Goal: Task Accomplishment & Management: Manage account settings

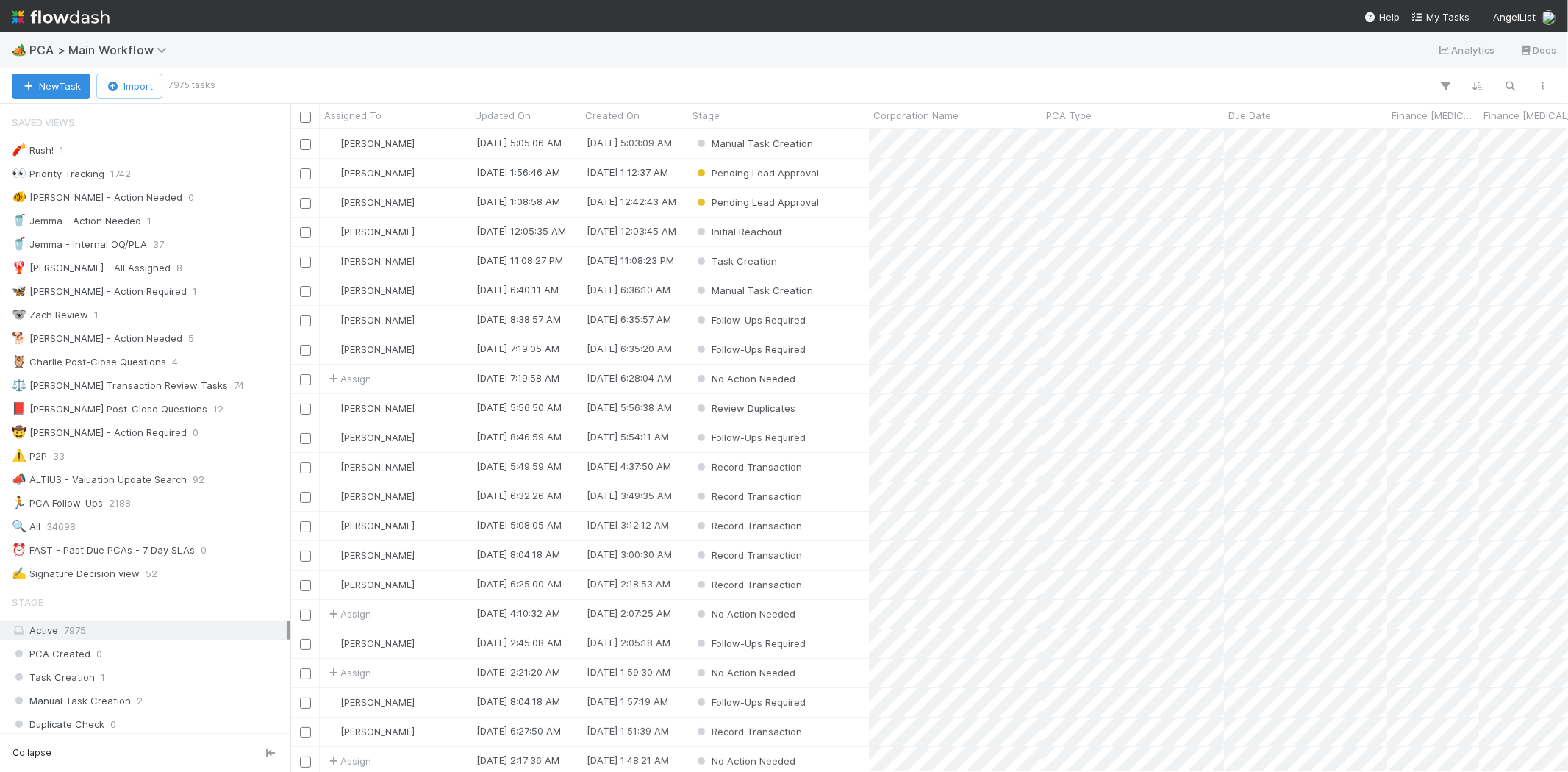
scroll to position [630, 1265]
click at [1435, 12] on span "My Tasks" at bounding box center [1440, 16] width 58 height 12
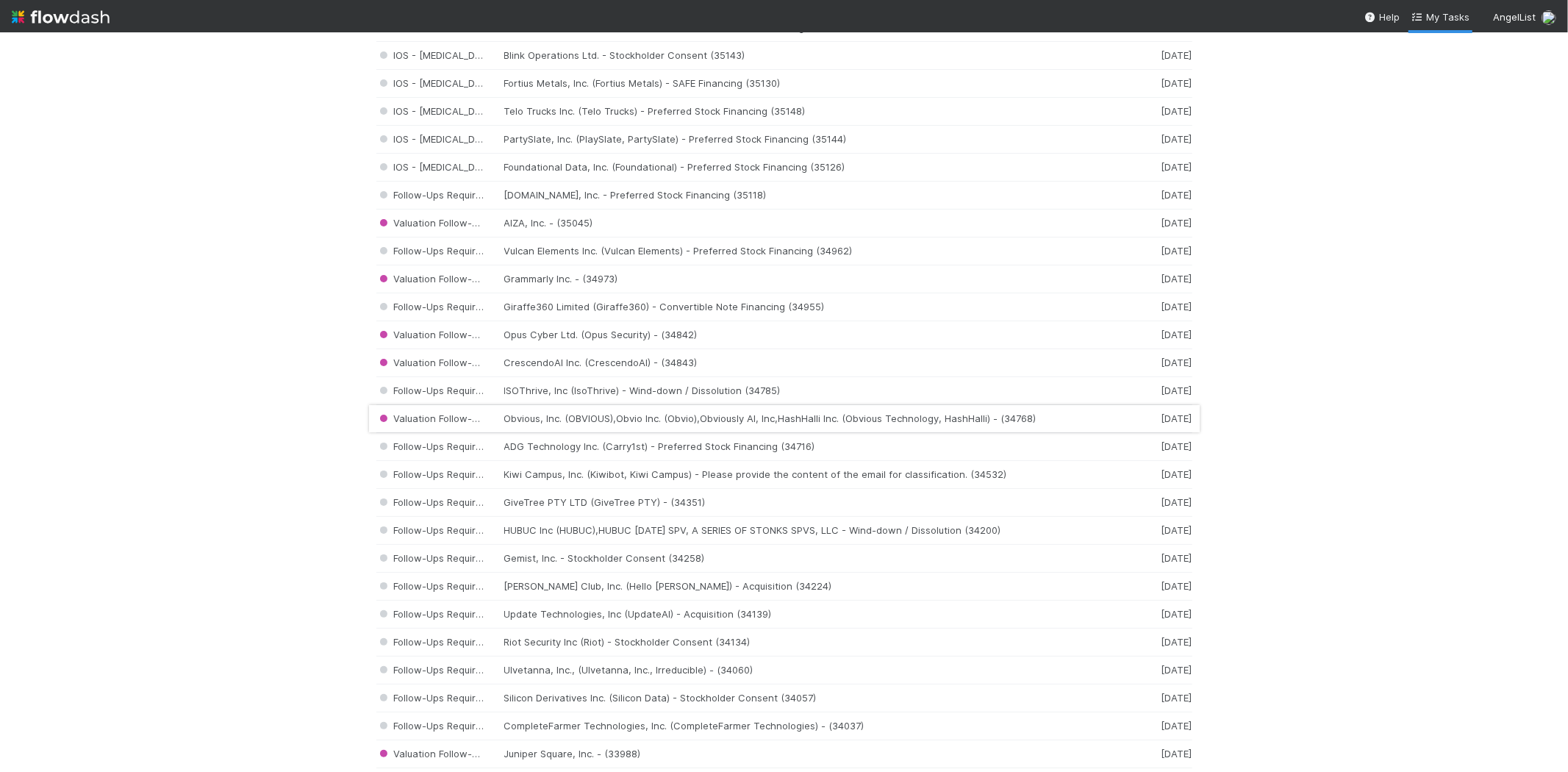
scroll to position [1797, 0]
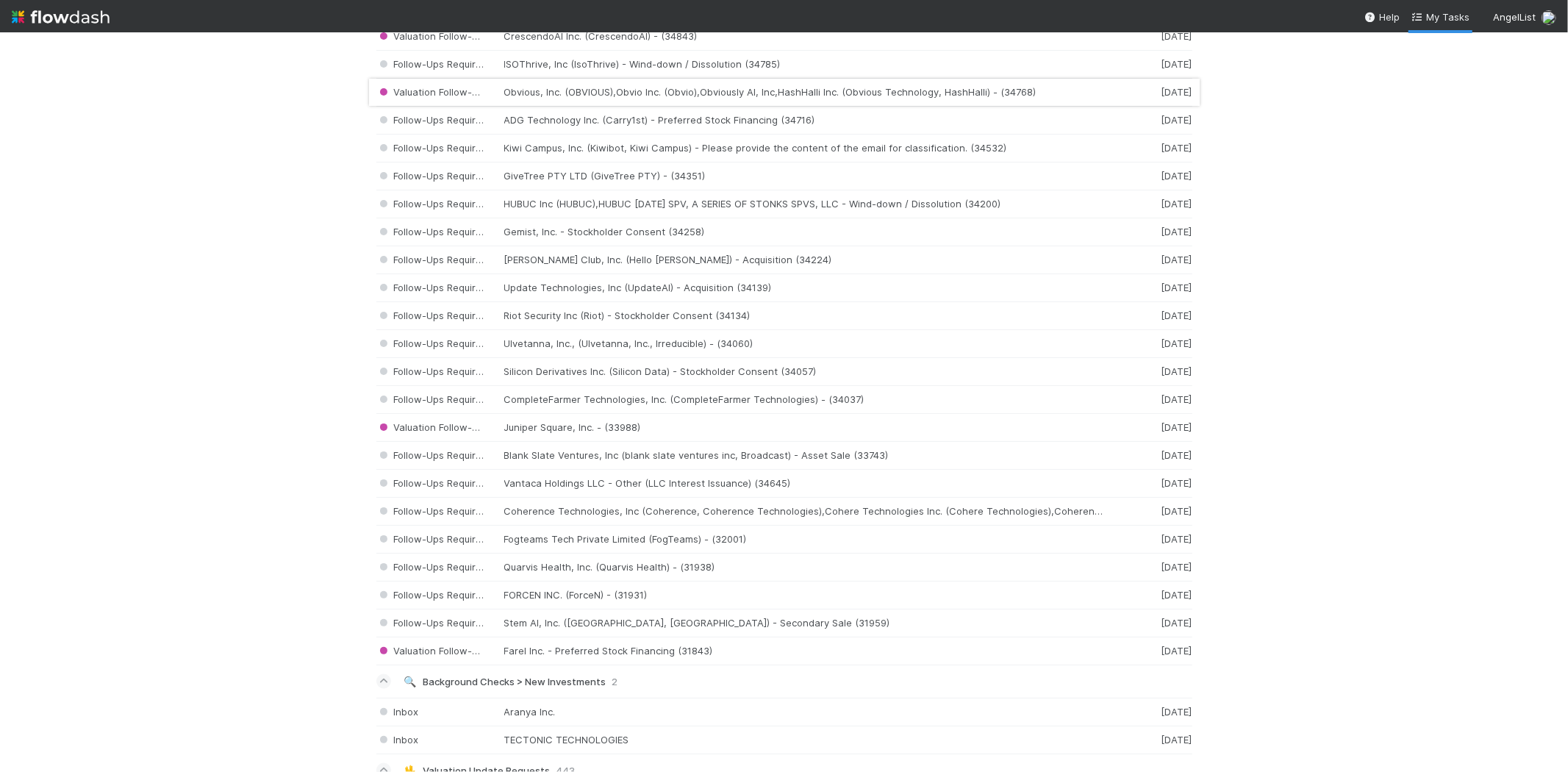
click at [647, 433] on div "Valuation Follow-Ups Required Juniper Square, Inc. - (33988) 5 days ago" at bounding box center [784, 428] width 816 height 28
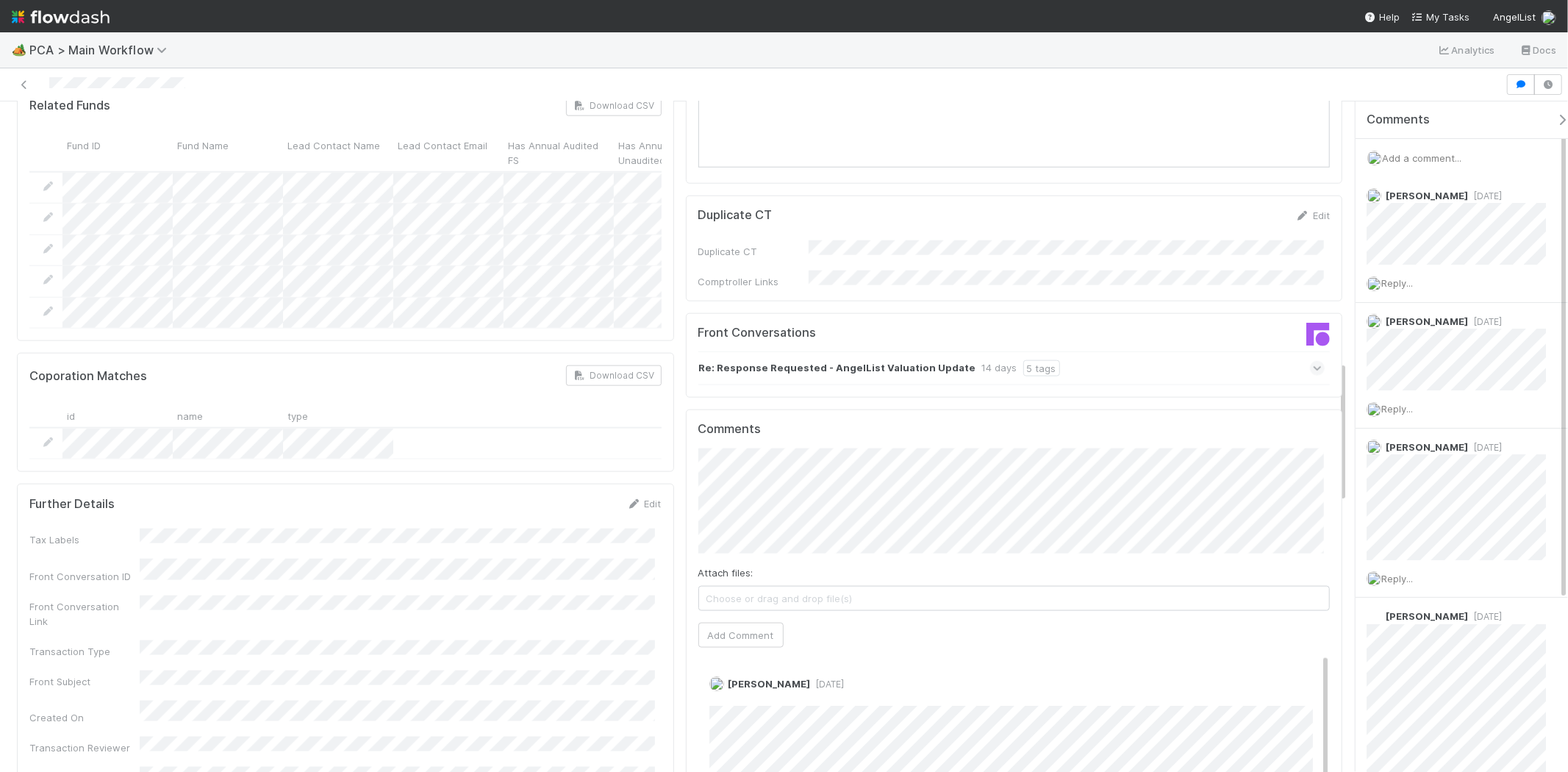
scroll to position [1225, 0]
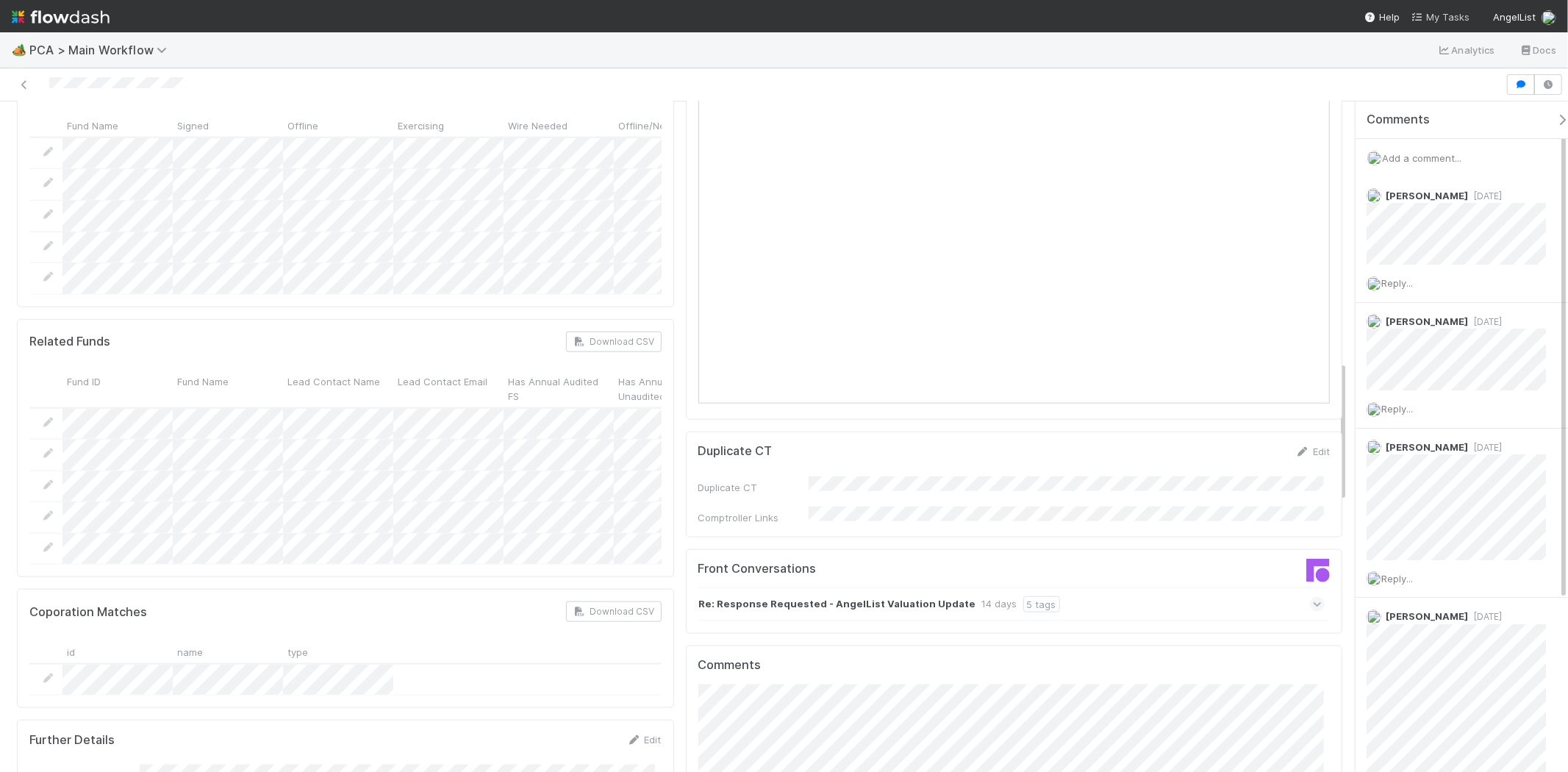
click at [1445, 23] on link "My Tasks" at bounding box center [1440, 16] width 58 height 15
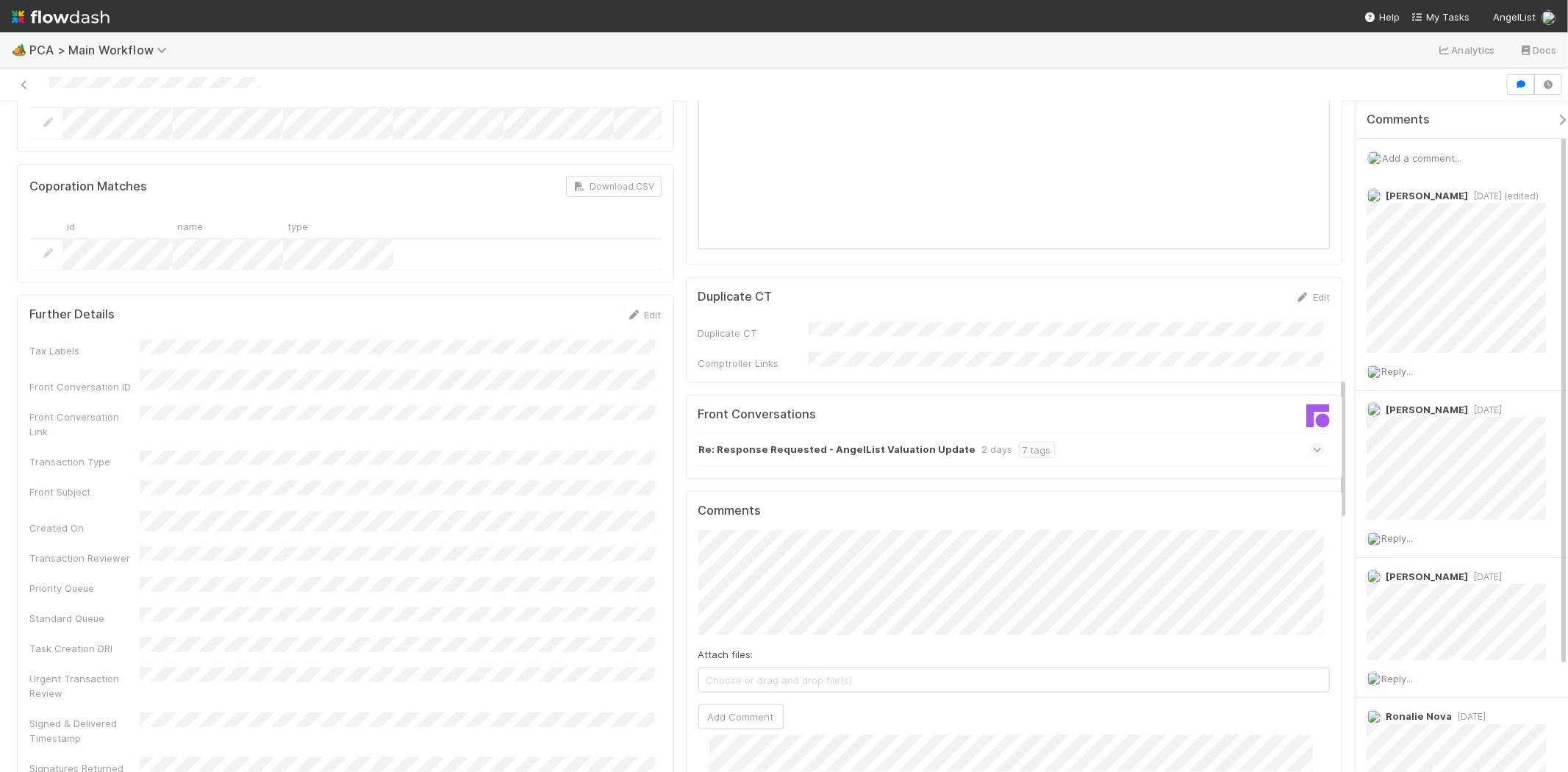
scroll to position [1225, 0]
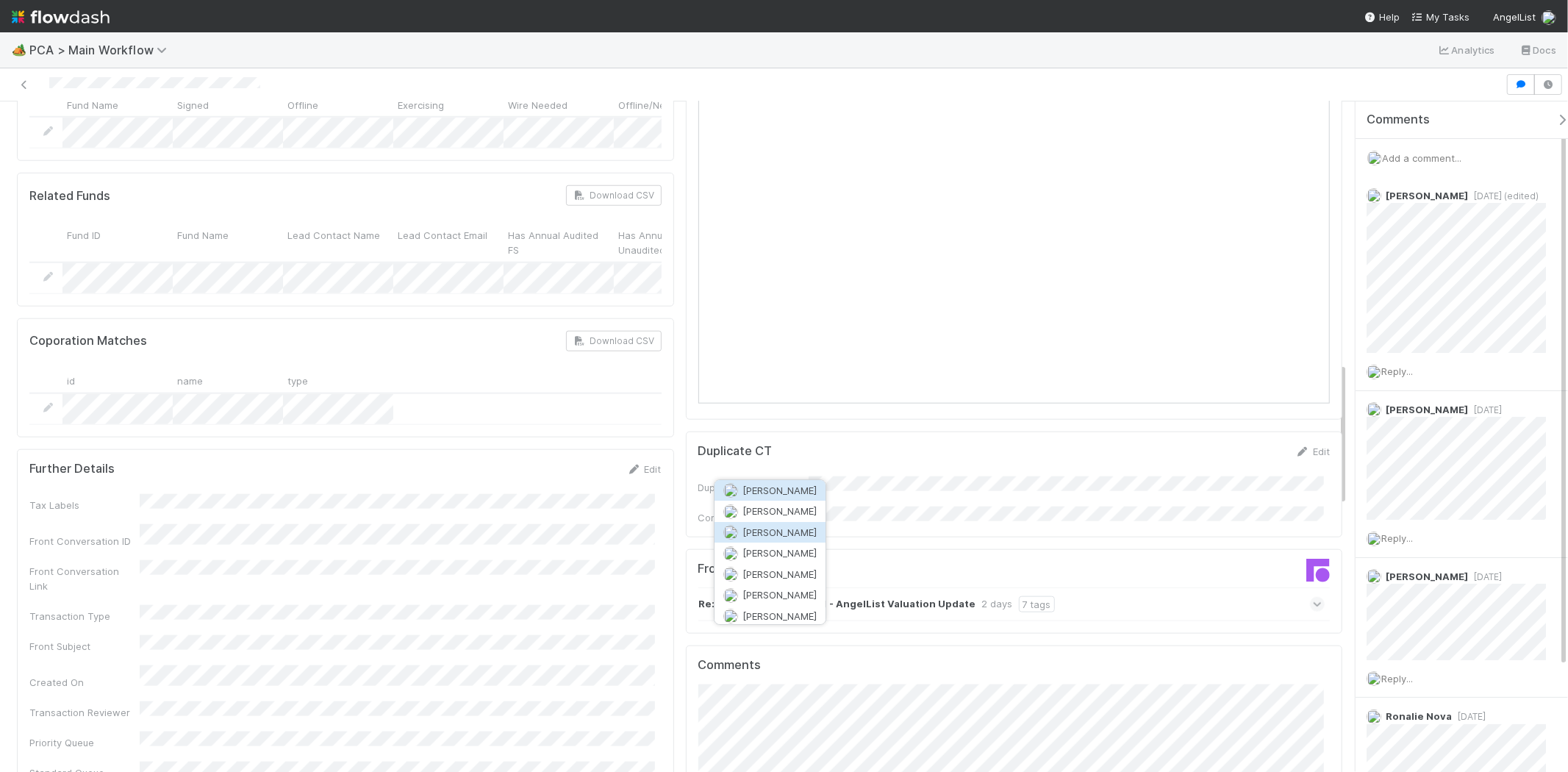
click at [788, 534] on span "[PERSON_NAME]" at bounding box center [779, 532] width 74 height 12
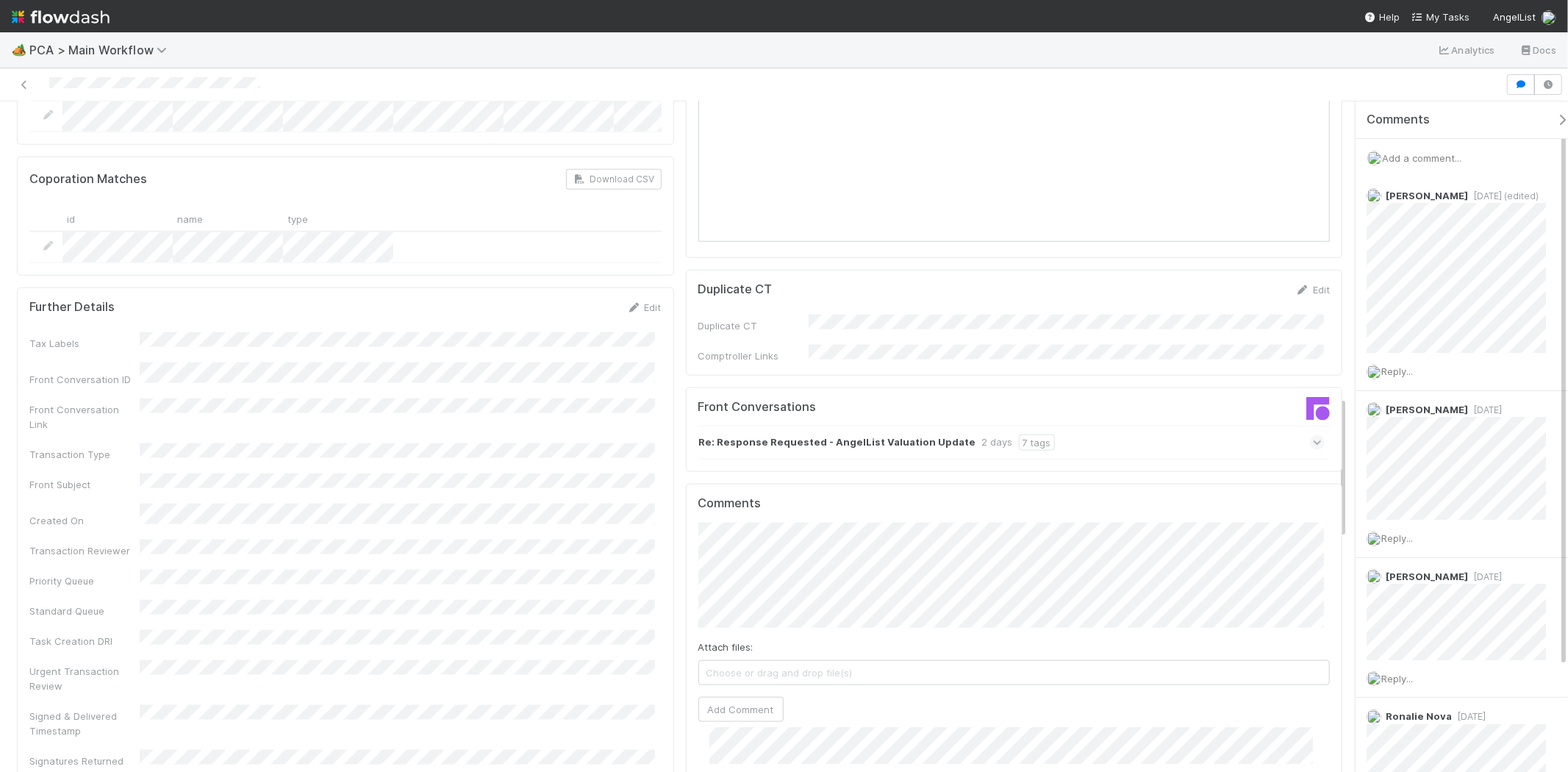
scroll to position [1388, 0]
click at [752, 696] on button "Add Comment" at bounding box center [742, 708] width 86 height 25
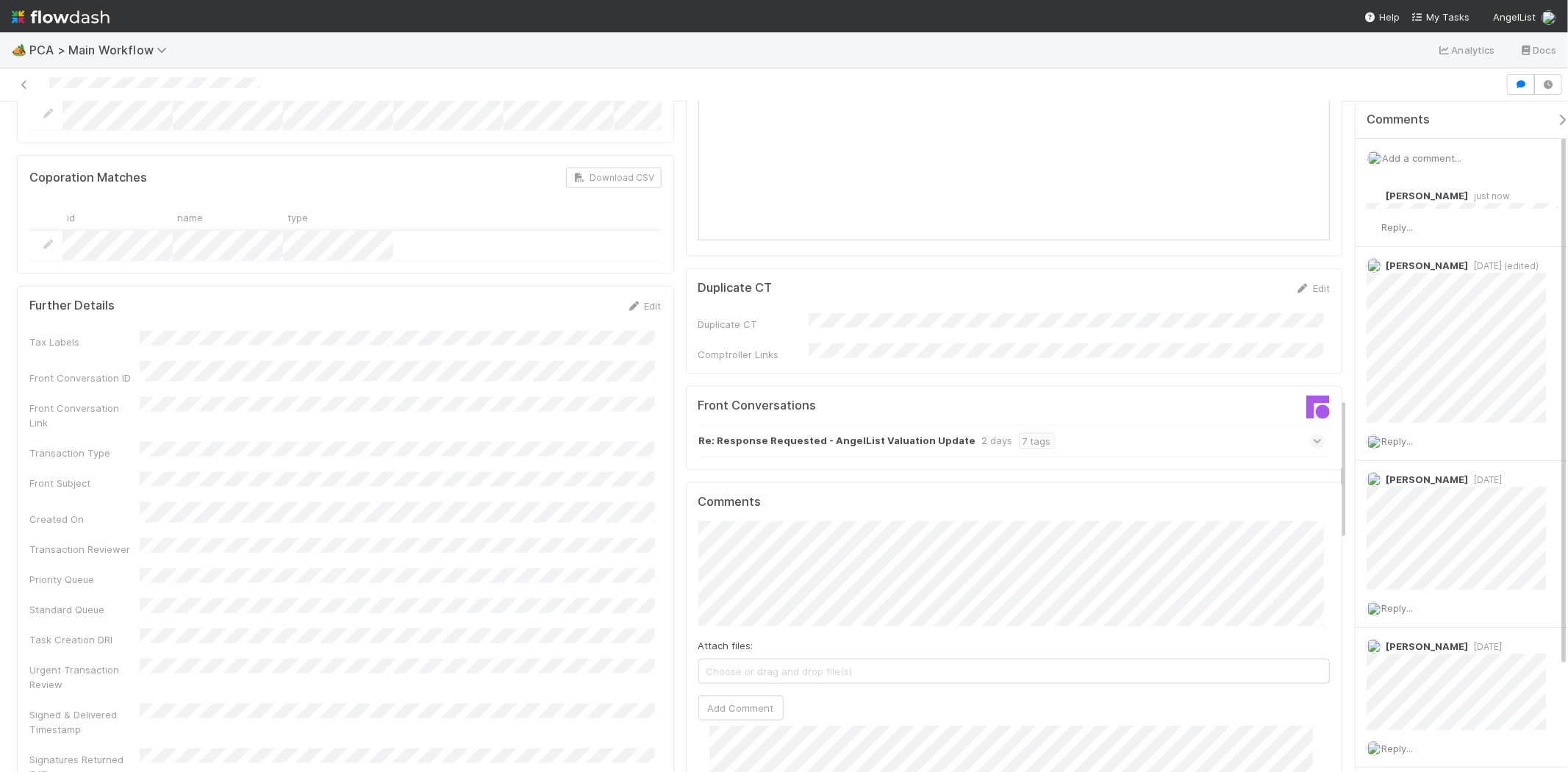
scroll to position [405, 0]
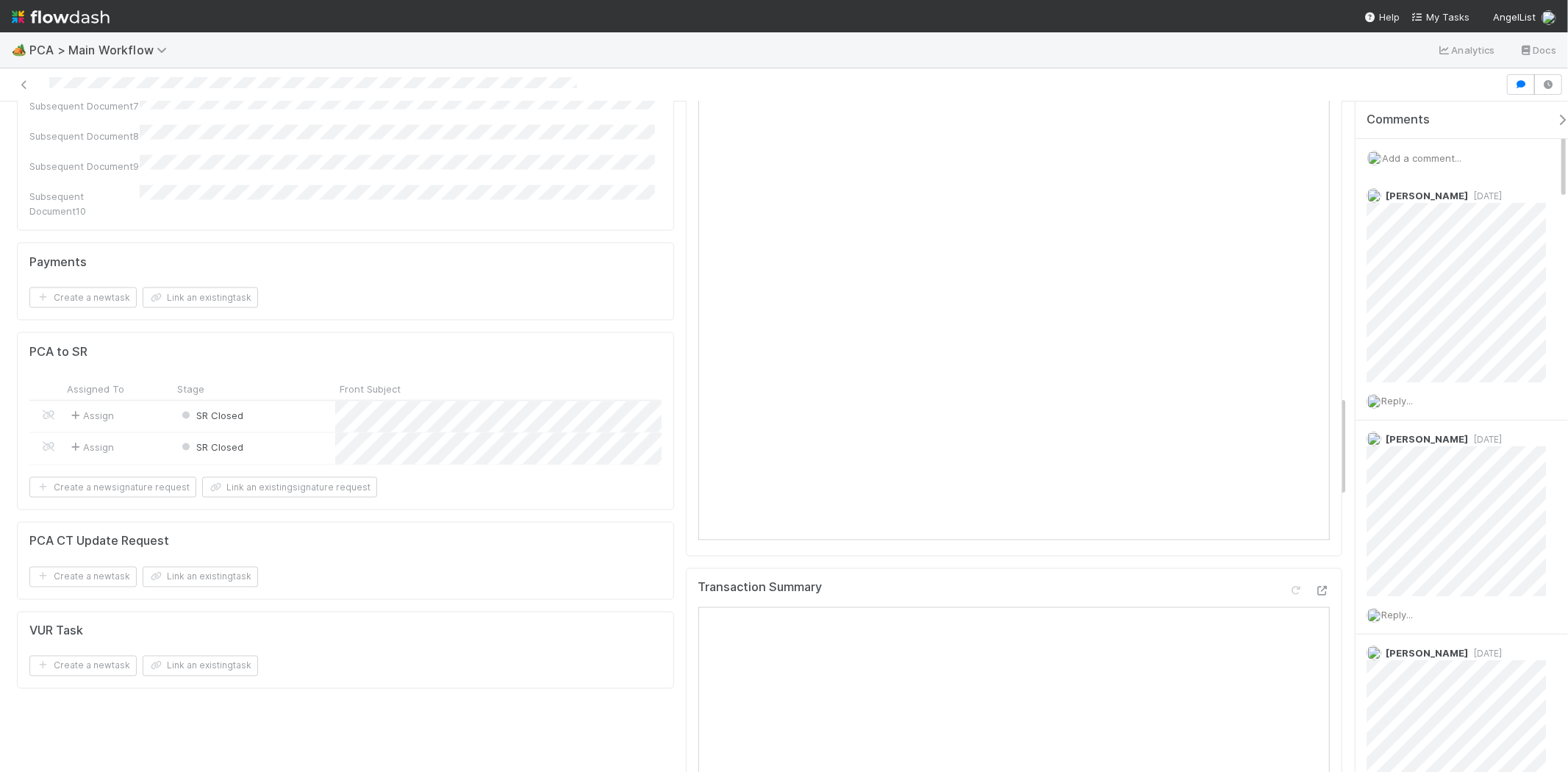
scroll to position [1879, 0]
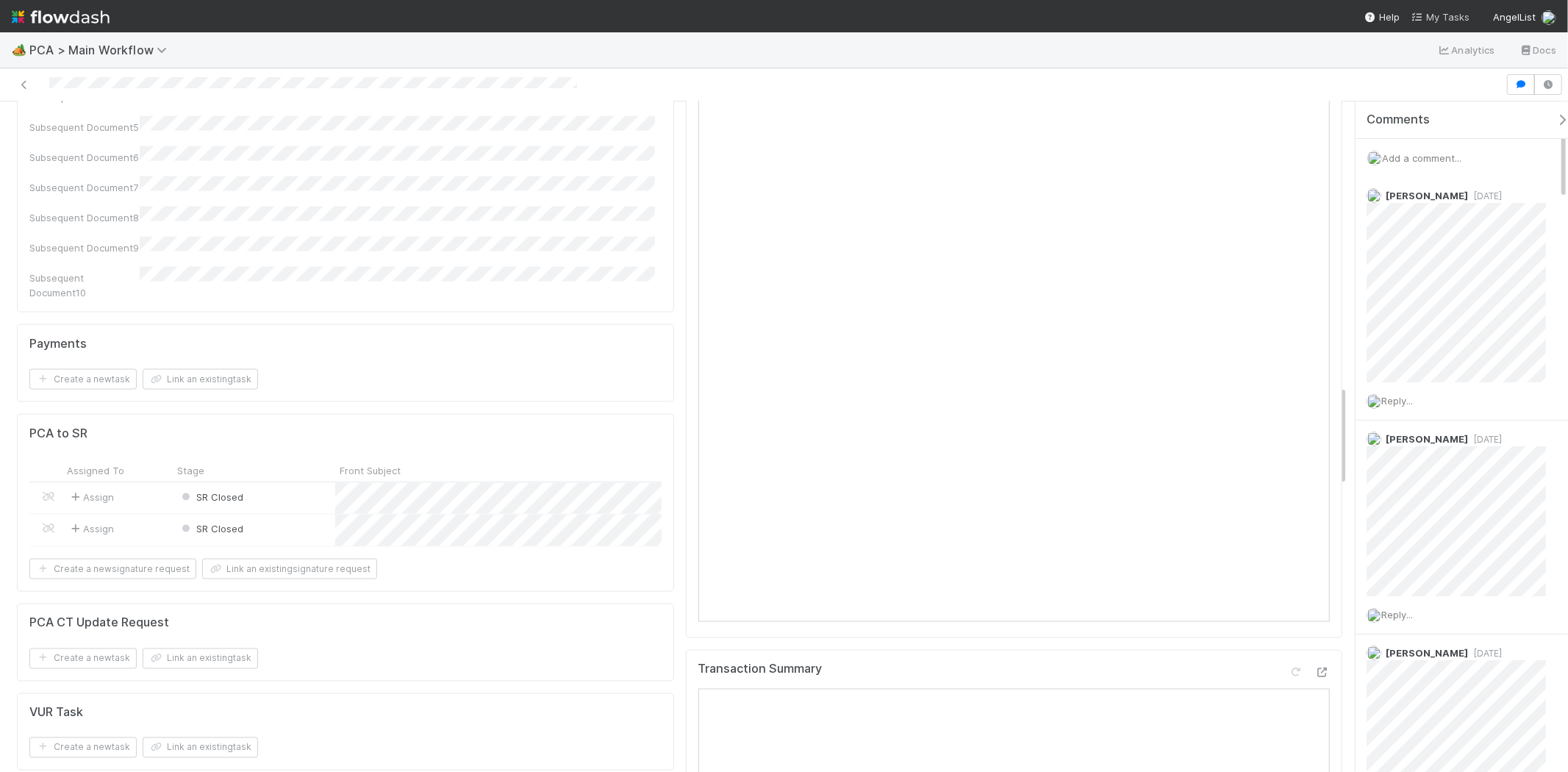
click at [1449, 18] on span "My Tasks" at bounding box center [1440, 16] width 58 height 12
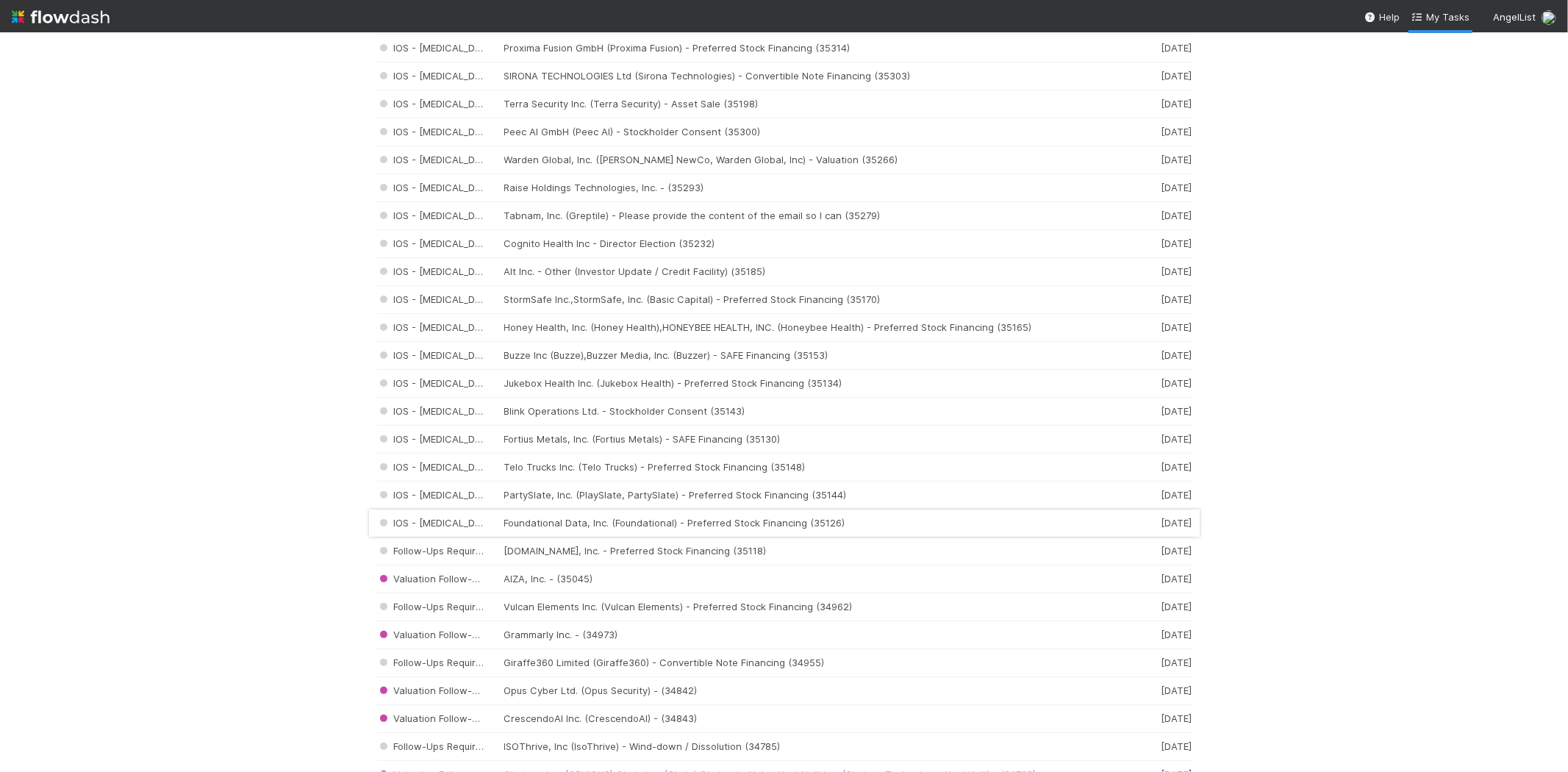
scroll to position [1143, 0]
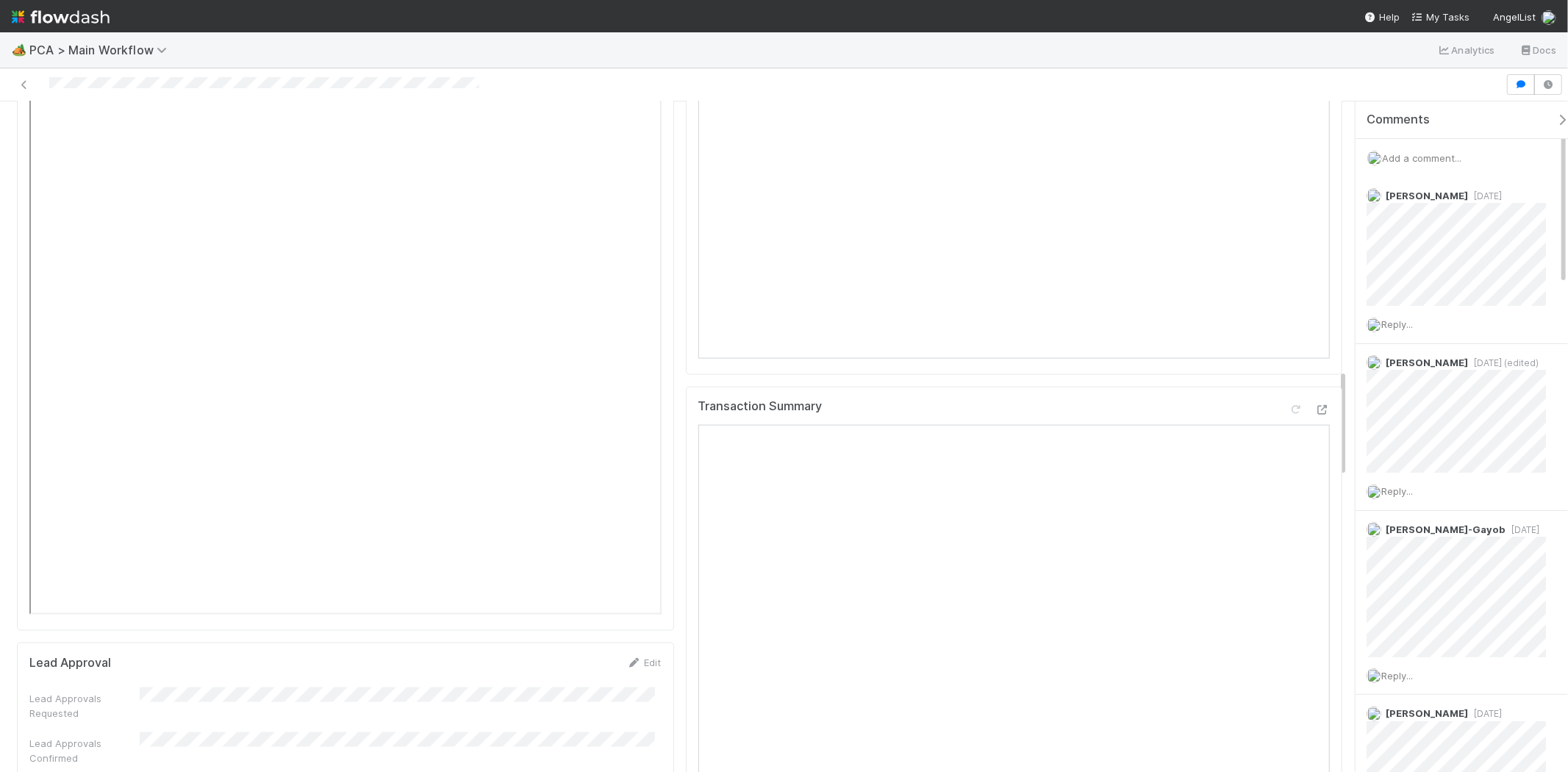
scroll to position [1634, 0]
click at [1315, 443] on icon at bounding box center [1322, 447] width 15 height 9
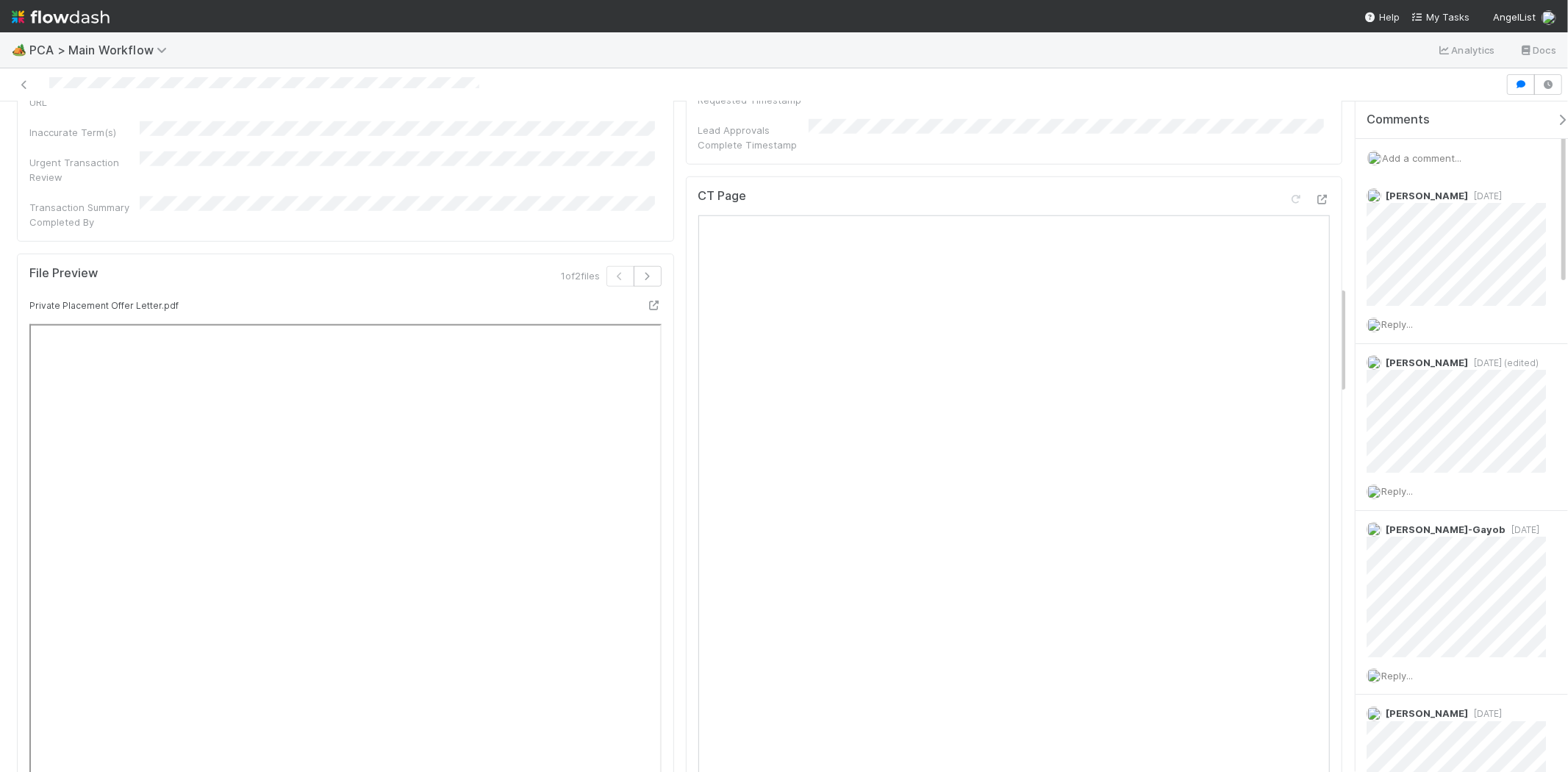
scroll to position [1143, 0]
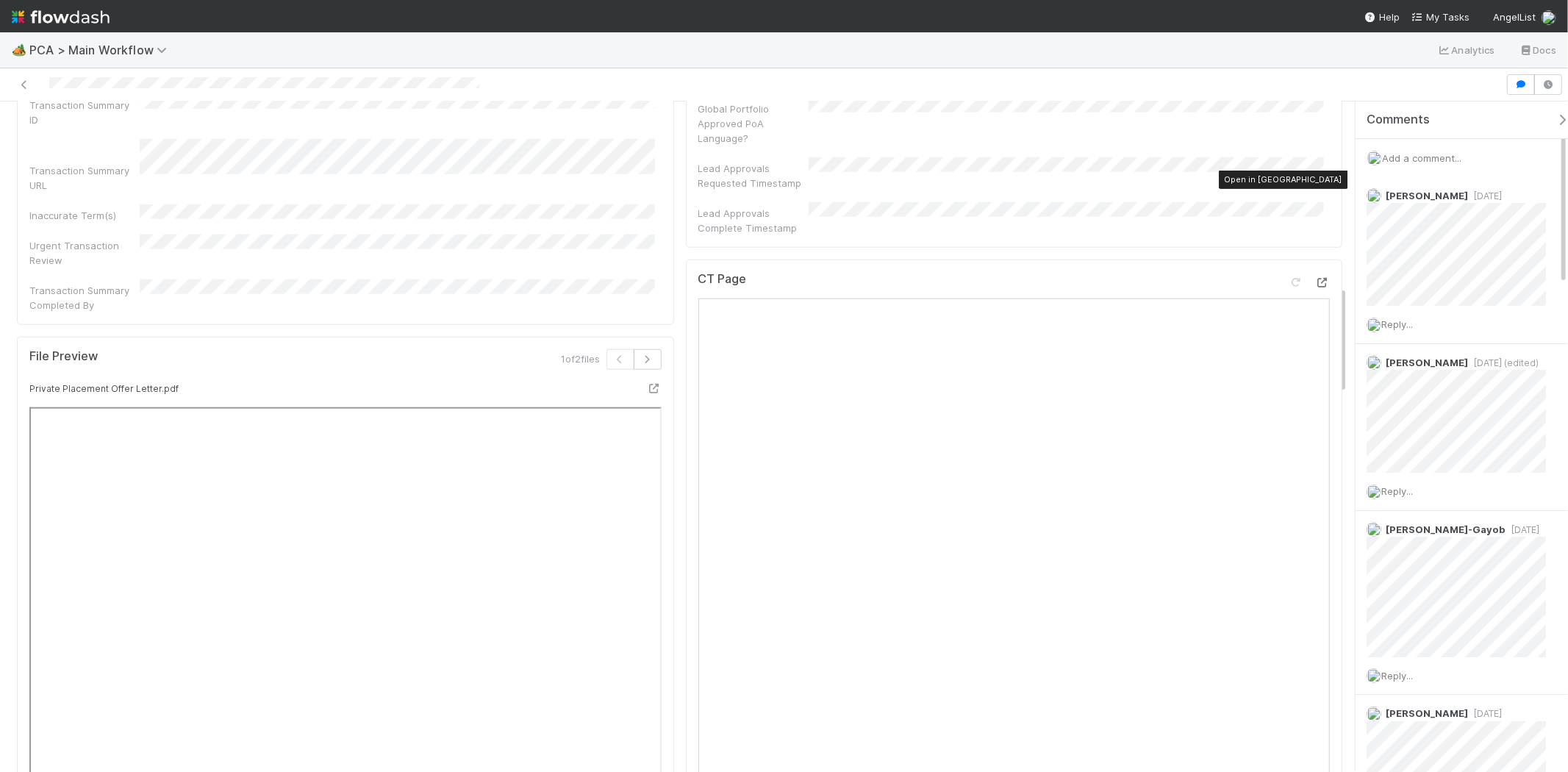
click at [1315, 275] on div at bounding box center [1322, 282] width 15 height 15
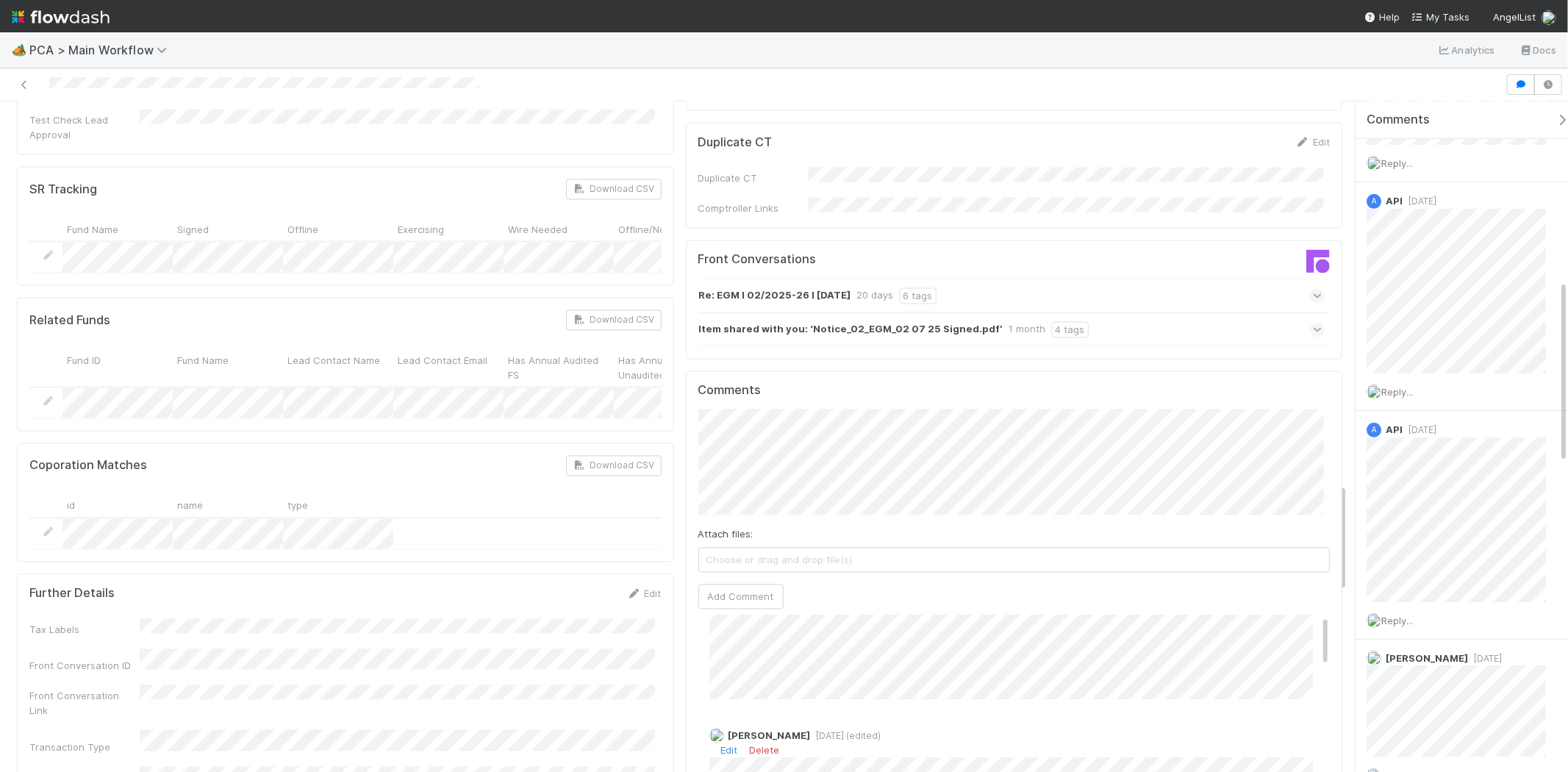
scroll to position [82, 0]
click at [754, 584] on button "Add Comment" at bounding box center [742, 597] width 86 height 25
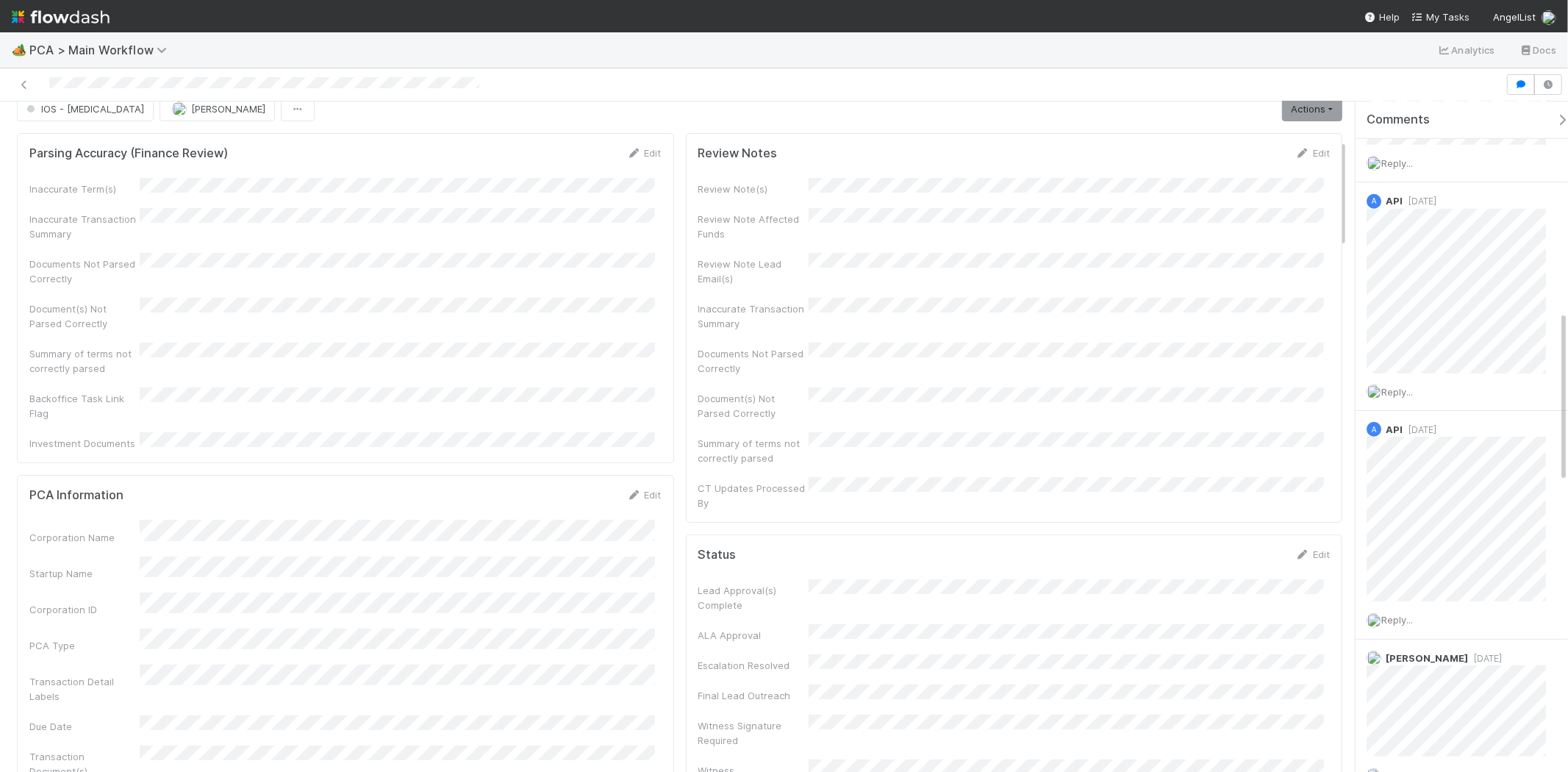
scroll to position [0, 0]
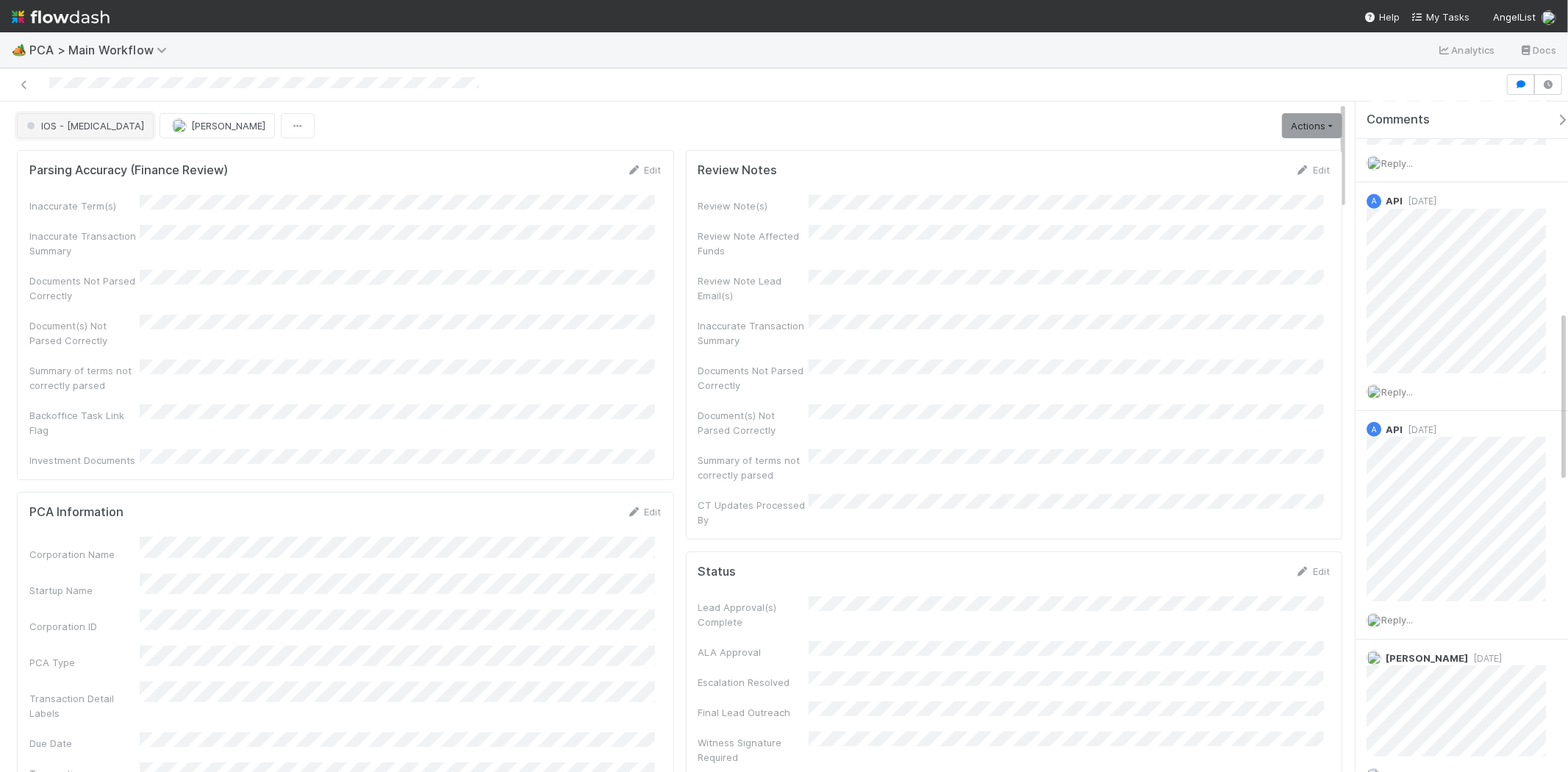
click at [47, 125] on span "IOS - [MEDICAL_DATA]" at bounding box center [83, 125] width 121 height 12
click at [69, 164] on span "DCR Review" at bounding box center [57, 163] width 73 height 12
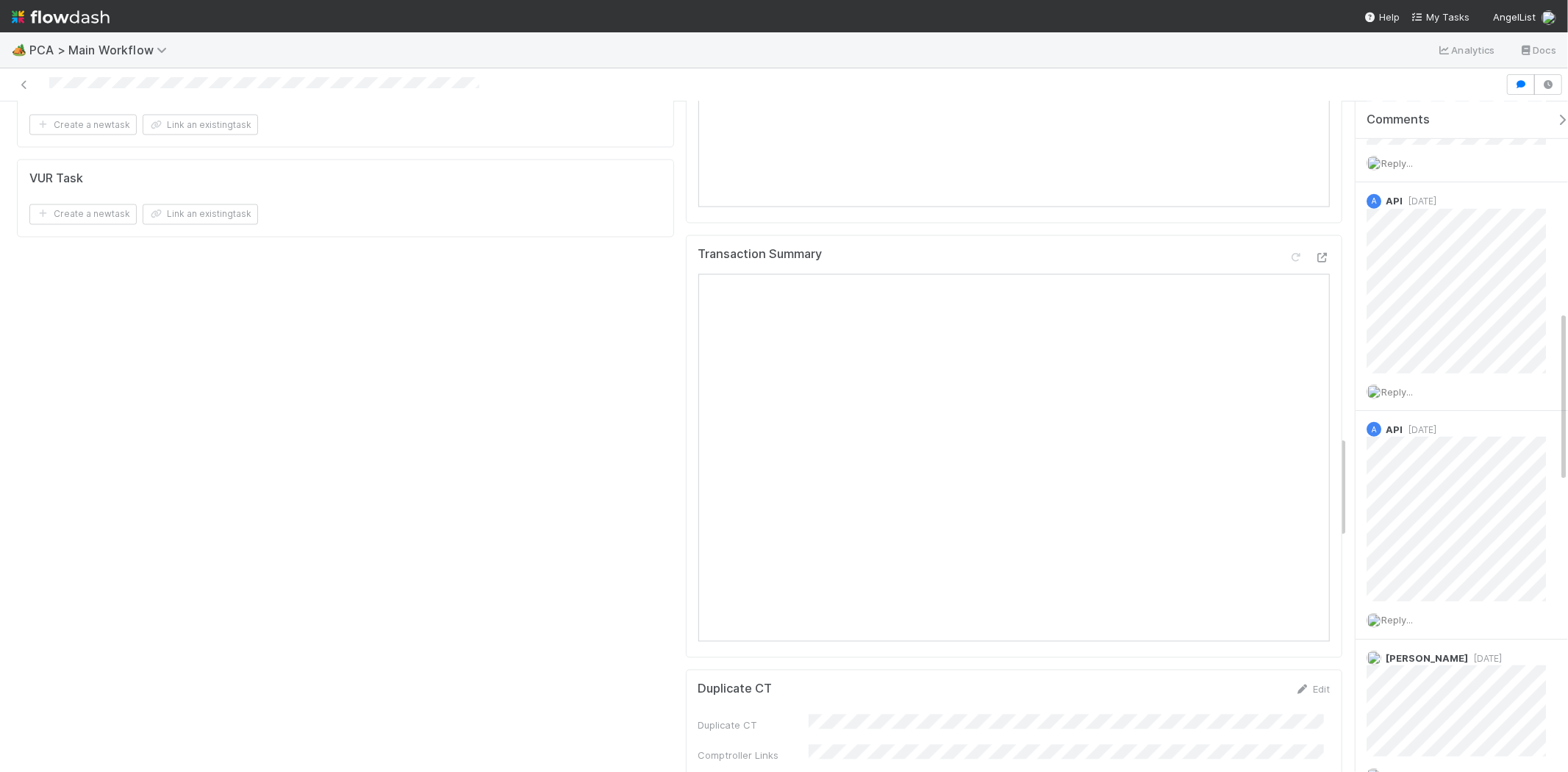
scroll to position [2042, 0]
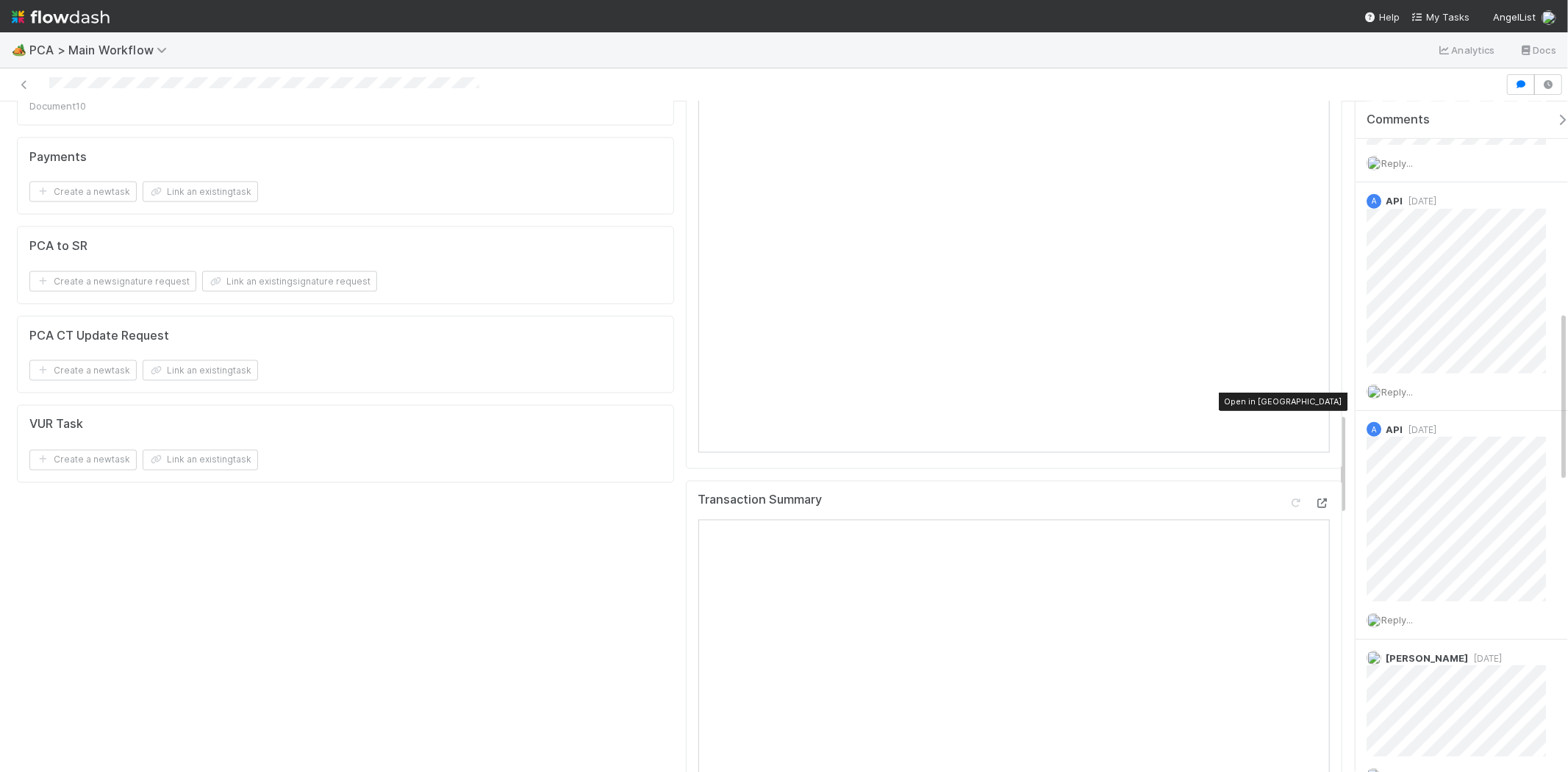
click at [1315, 500] on icon at bounding box center [1322, 504] width 15 height 9
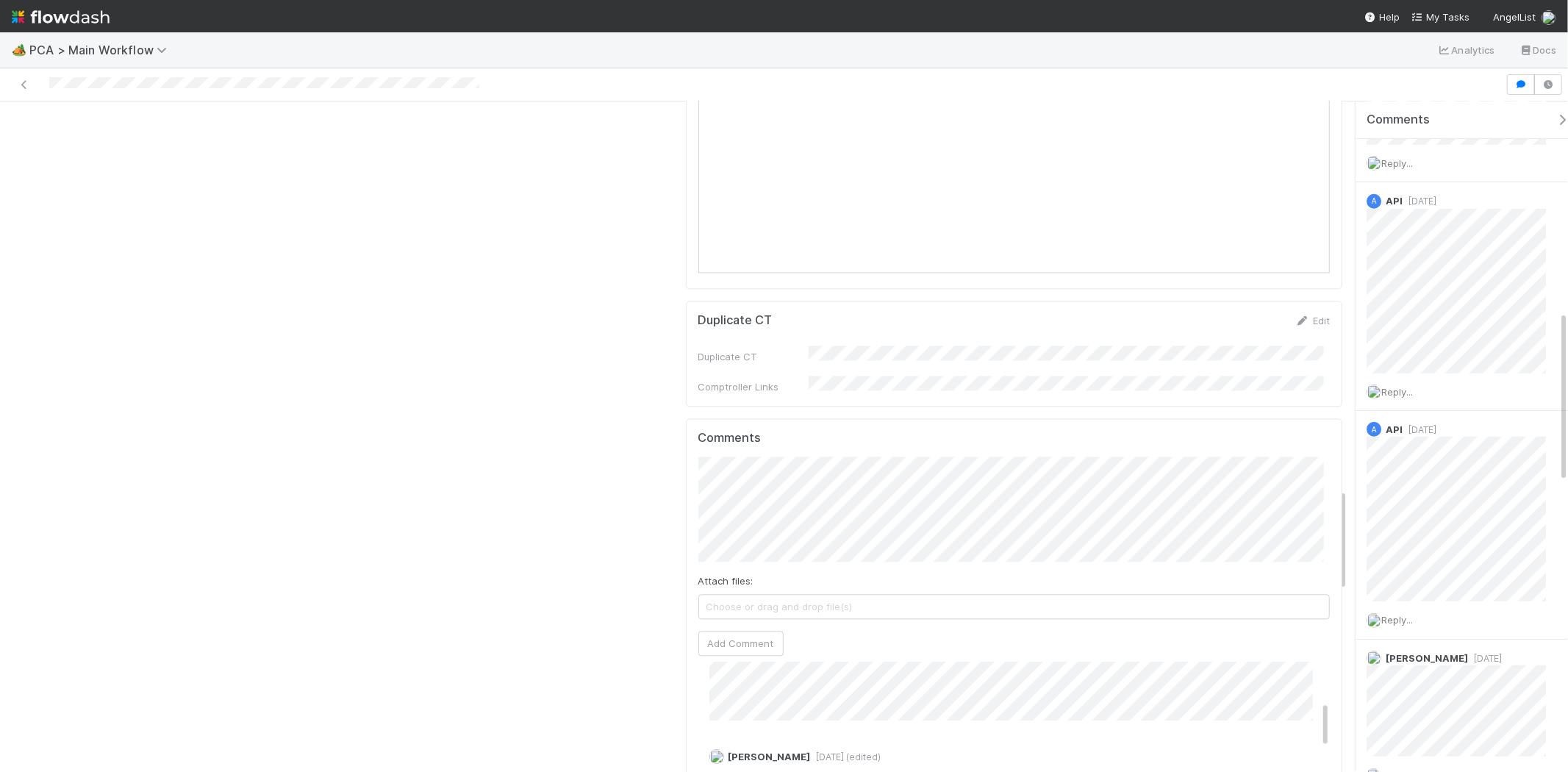
scroll to position [2942, 0]
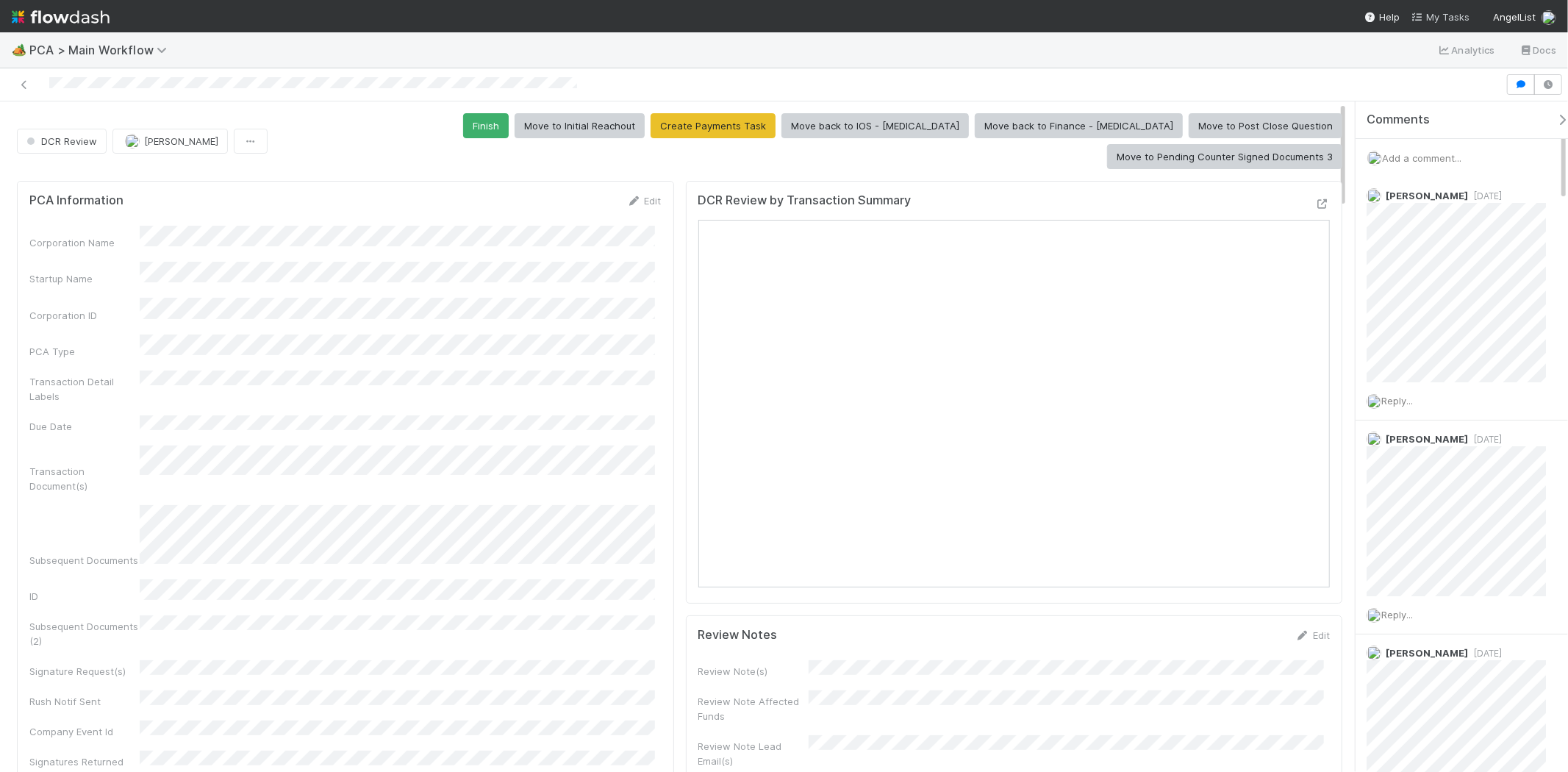
click at [1450, 17] on span "My Tasks" at bounding box center [1440, 16] width 58 height 12
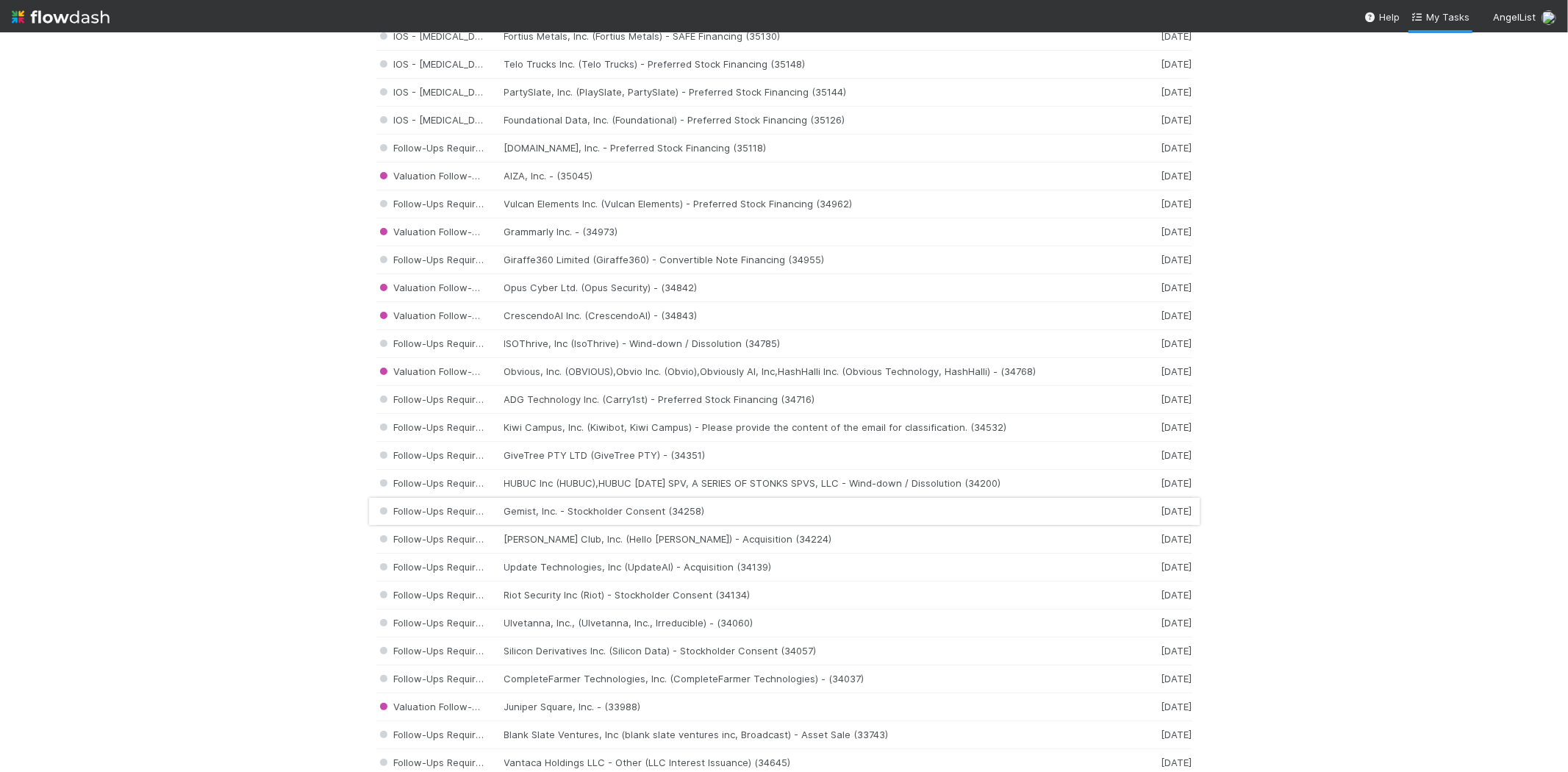
scroll to position [1436, 0]
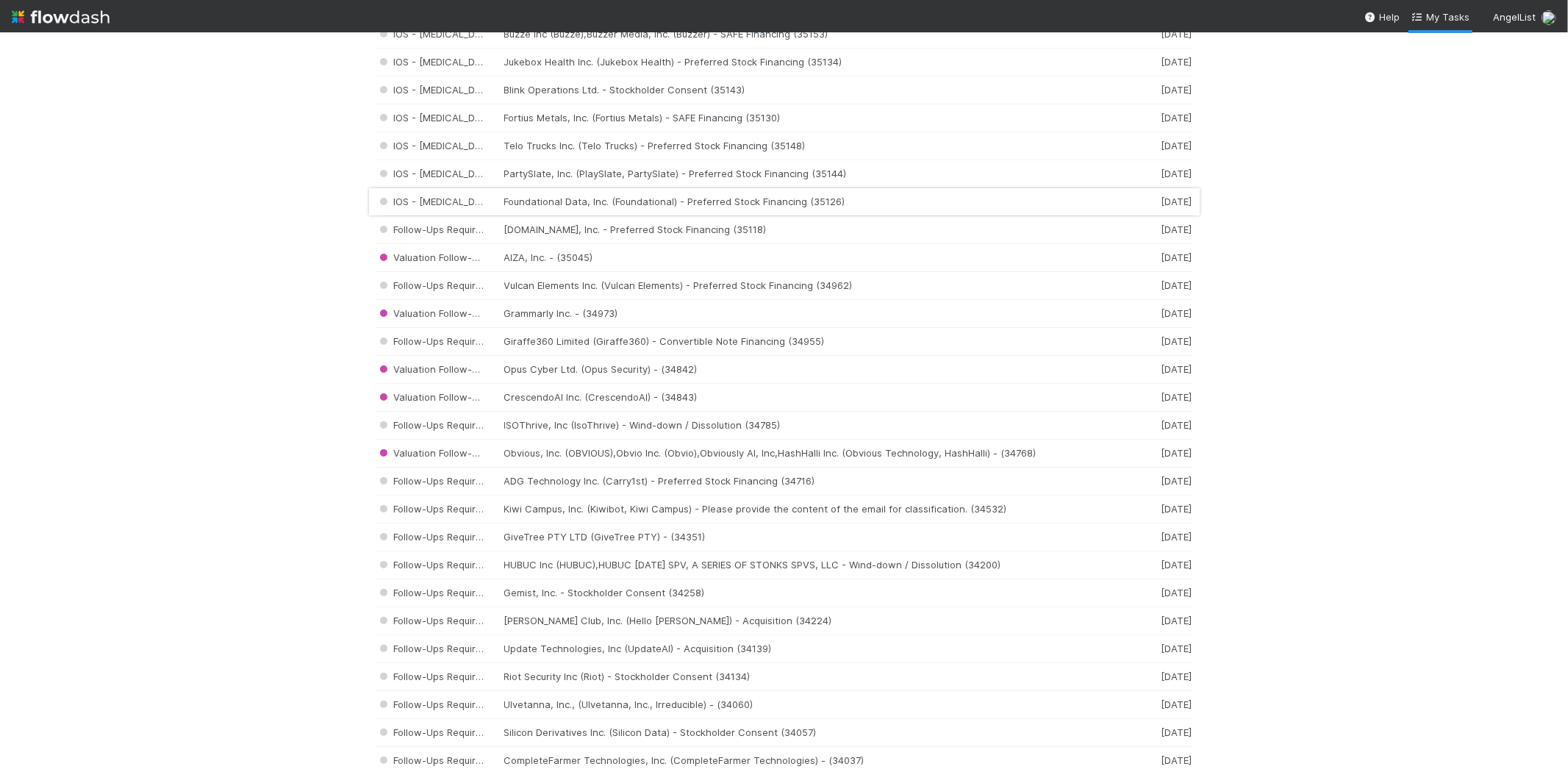
click at [610, 208] on div "IOS - ICU Foundational Data, Inc. (Foundational) - Preferred Stock Financing (3…" at bounding box center [784, 202] width 816 height 28
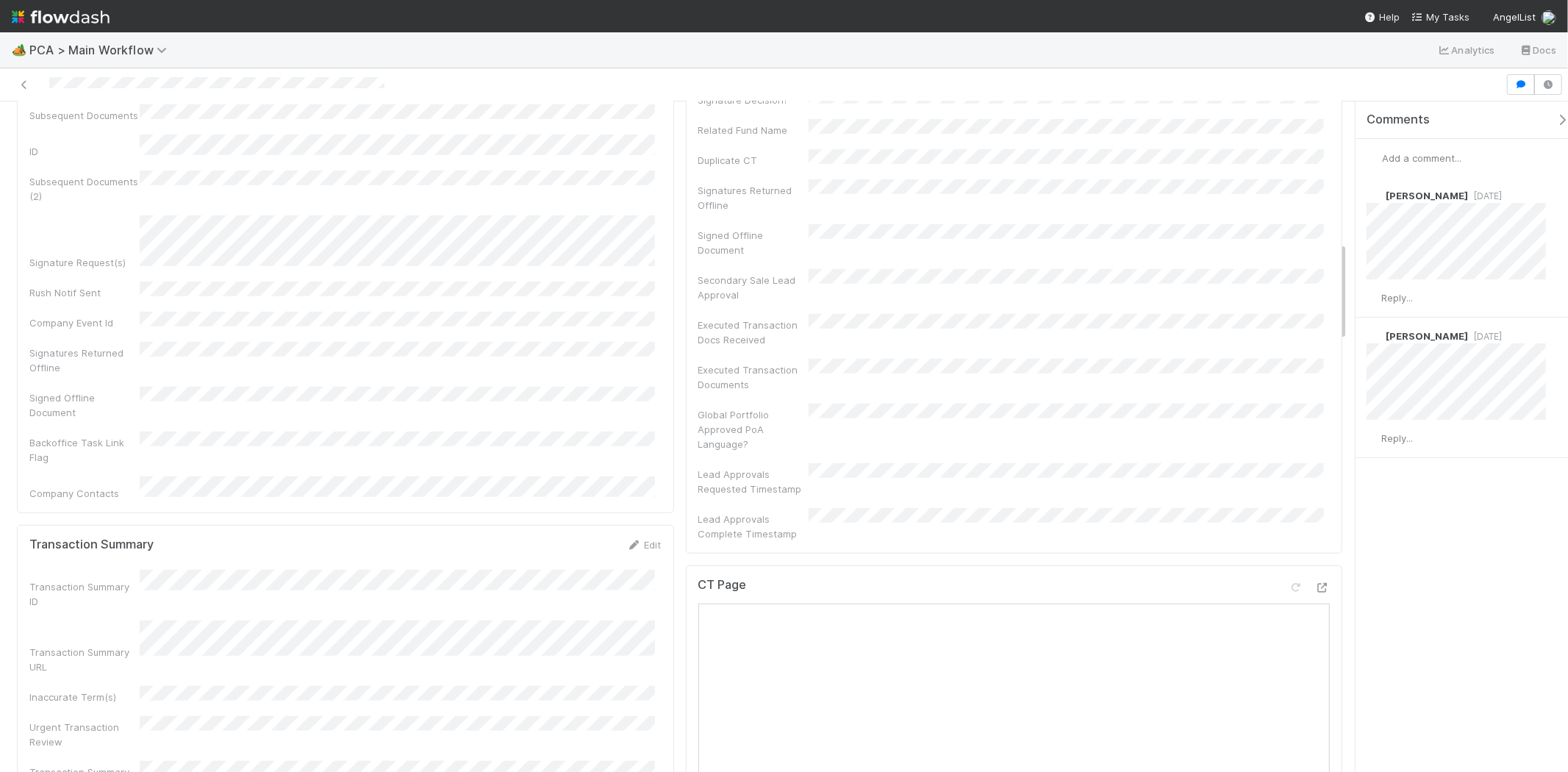
scroll to position [817, 0]
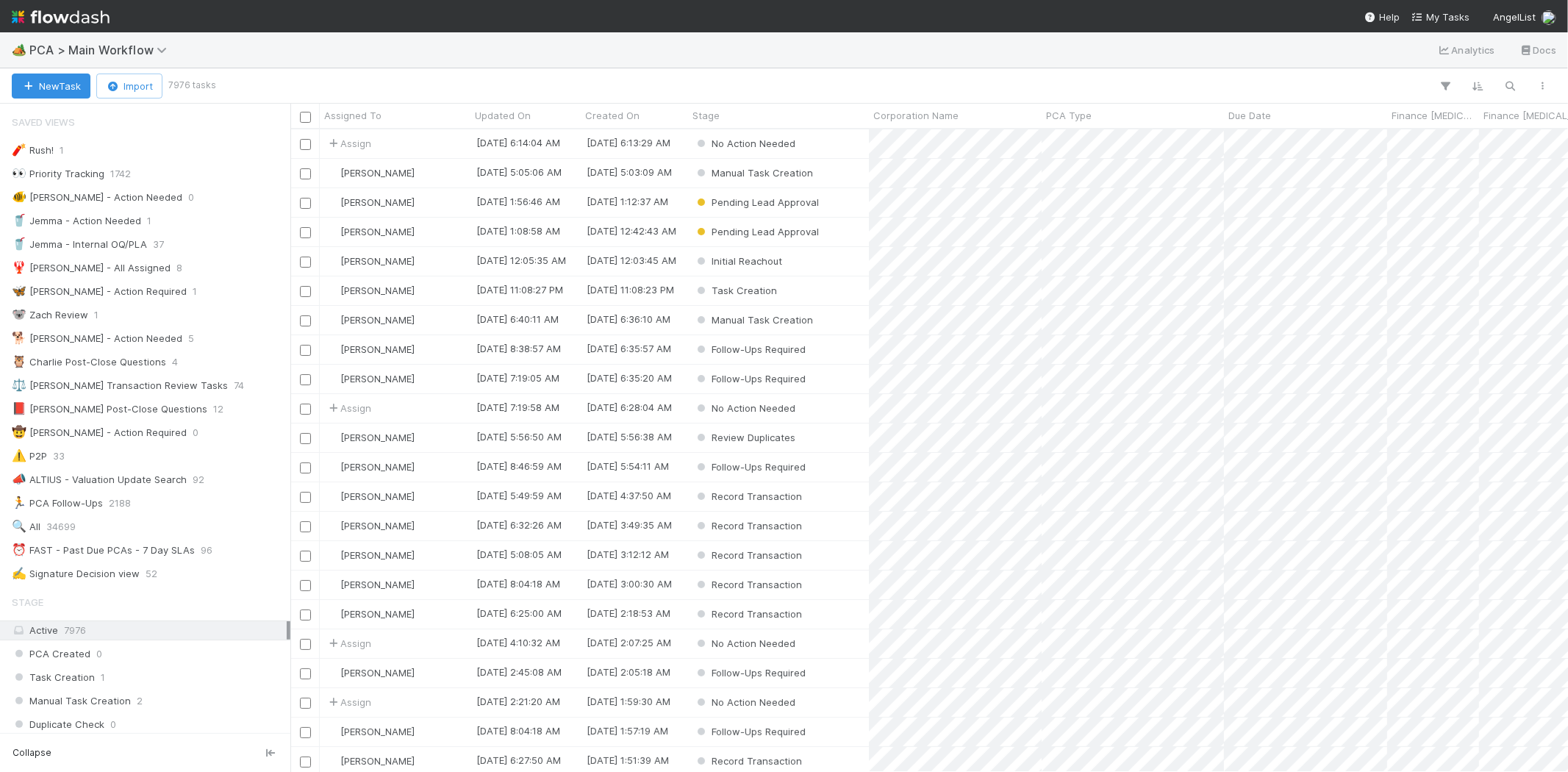
scroll to position [630, 1265]
click at [1448, 16] on span "My Tasks" at bounding box center [1440, 16] width 58 height 12
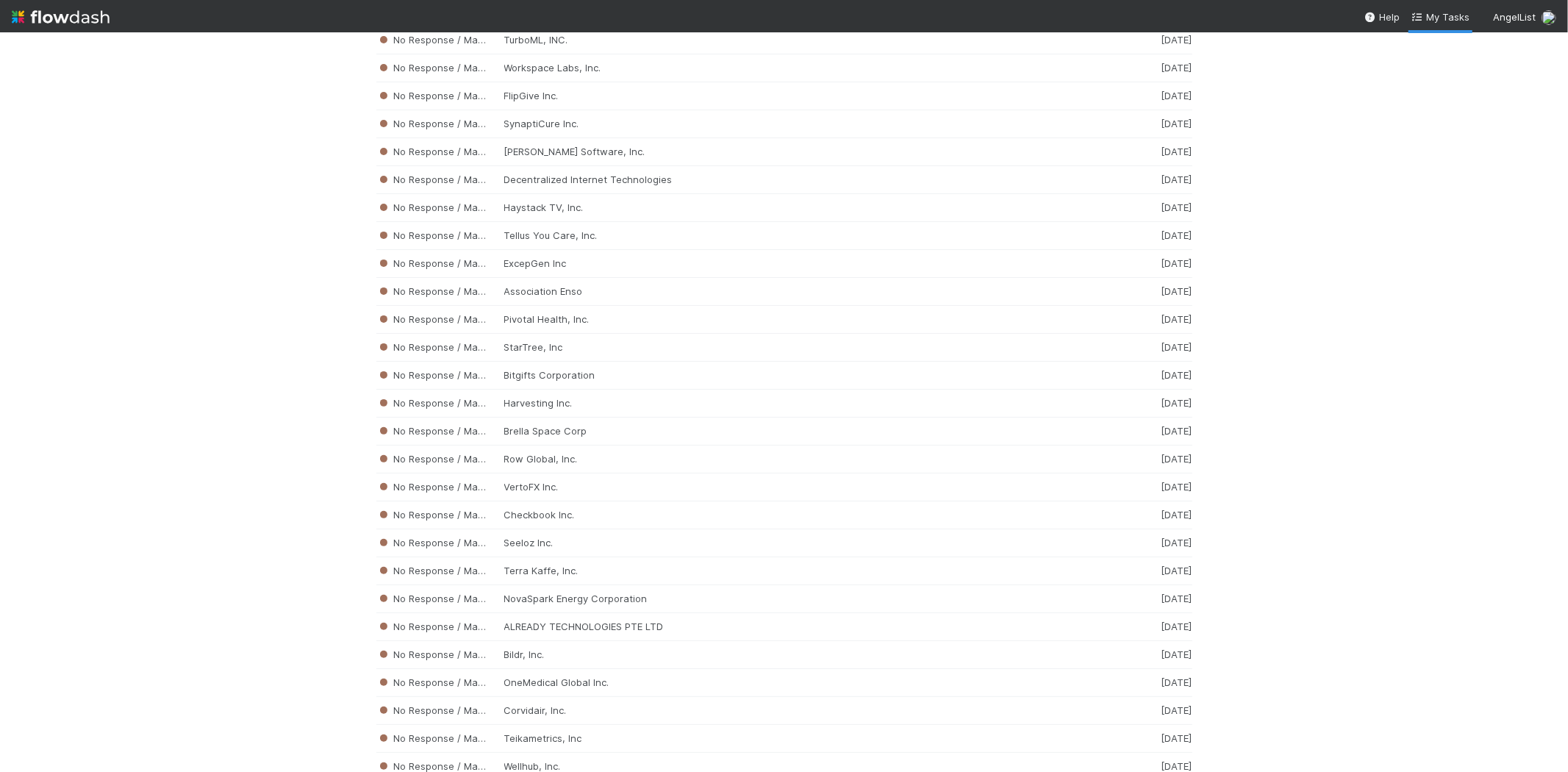
scroll to position [9599, 0]
click at [493, 82] on div "No Response / Manual Review TurboML, INC. 1 day ago" at bounding box center [784, 68] width 816 height 28
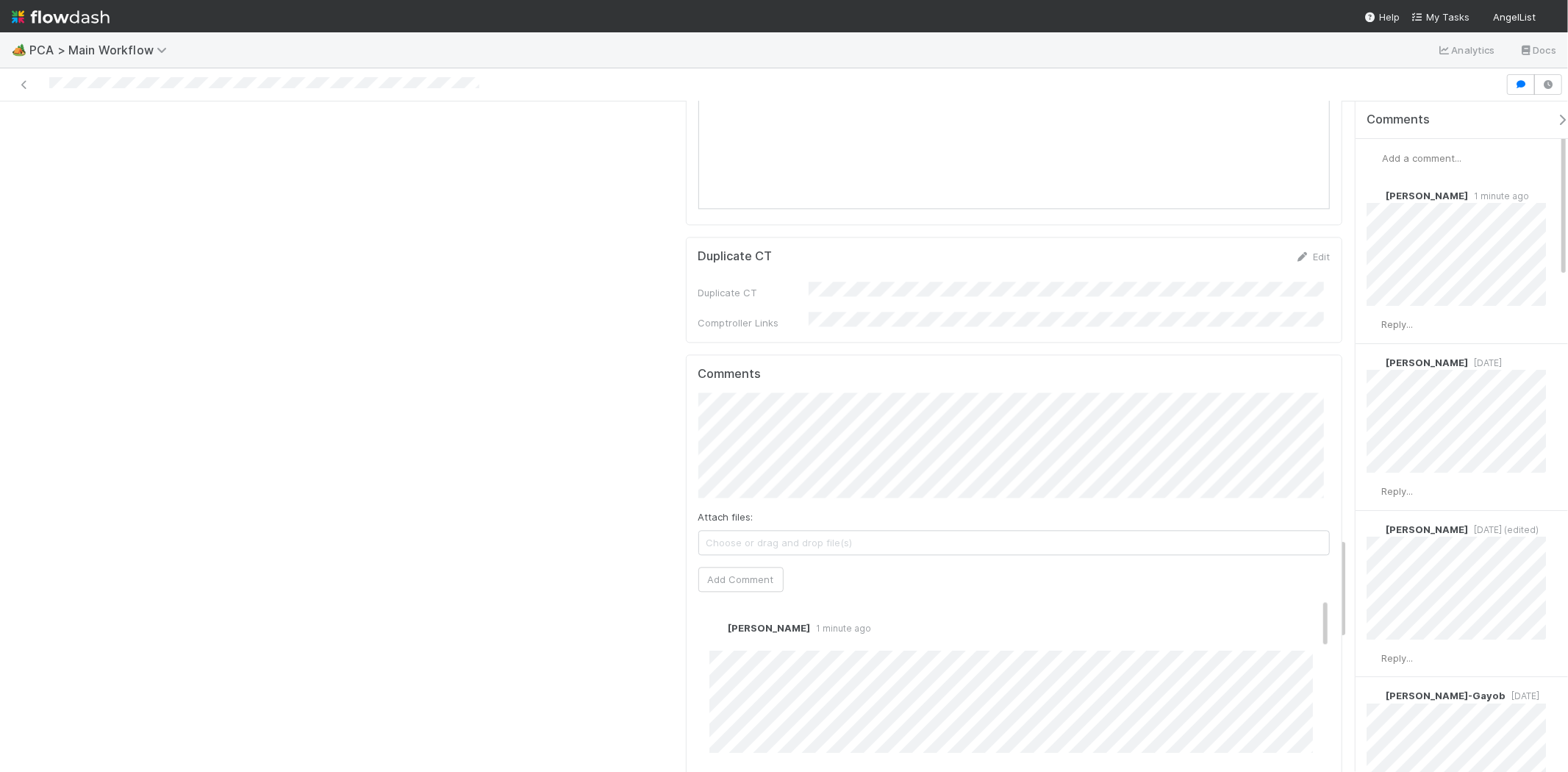
scroll to position [2859, 0]
